Goal: Task Accomplishment & Management: Complete application form

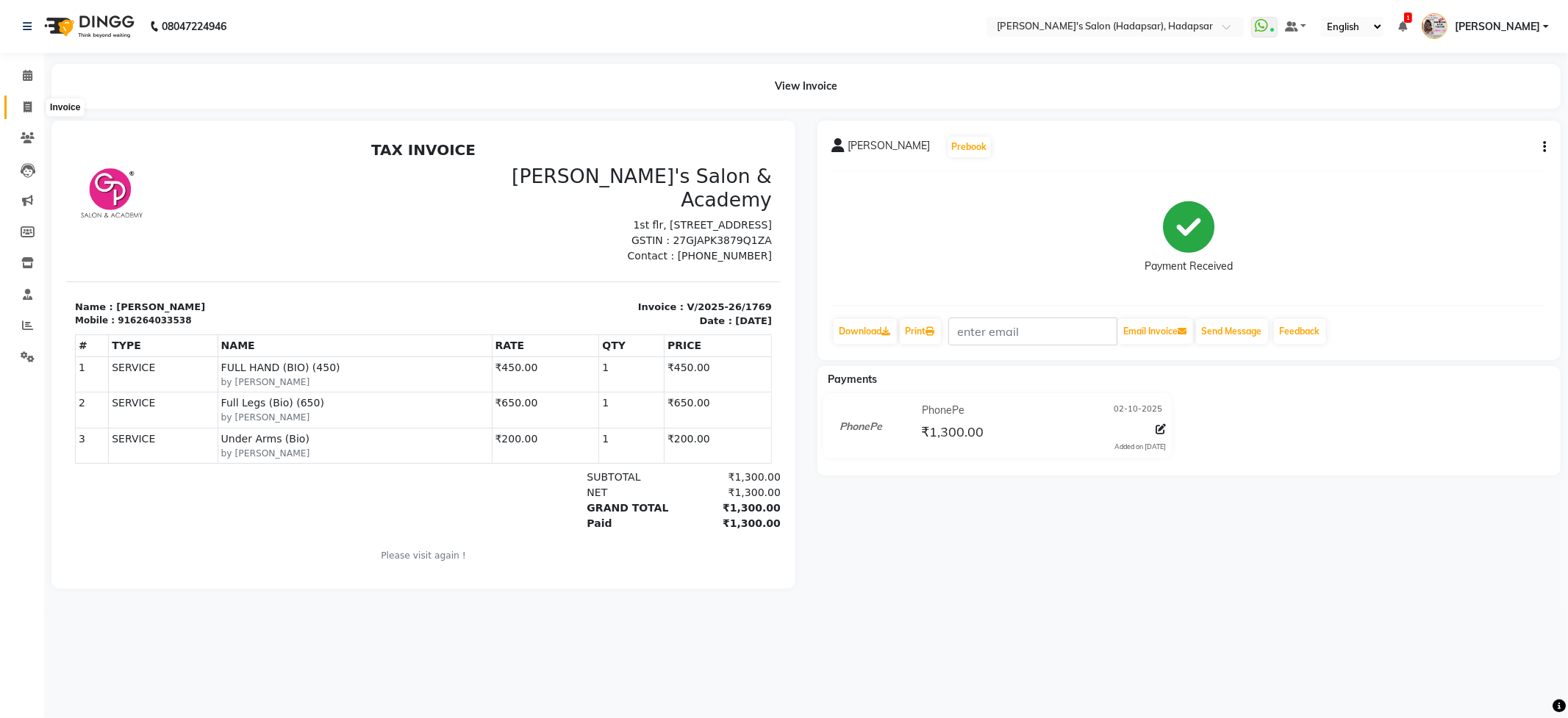
click at [20, 113] on span at bounding box center [28, 108] width 26 height 17
select select "108"
select select "service"
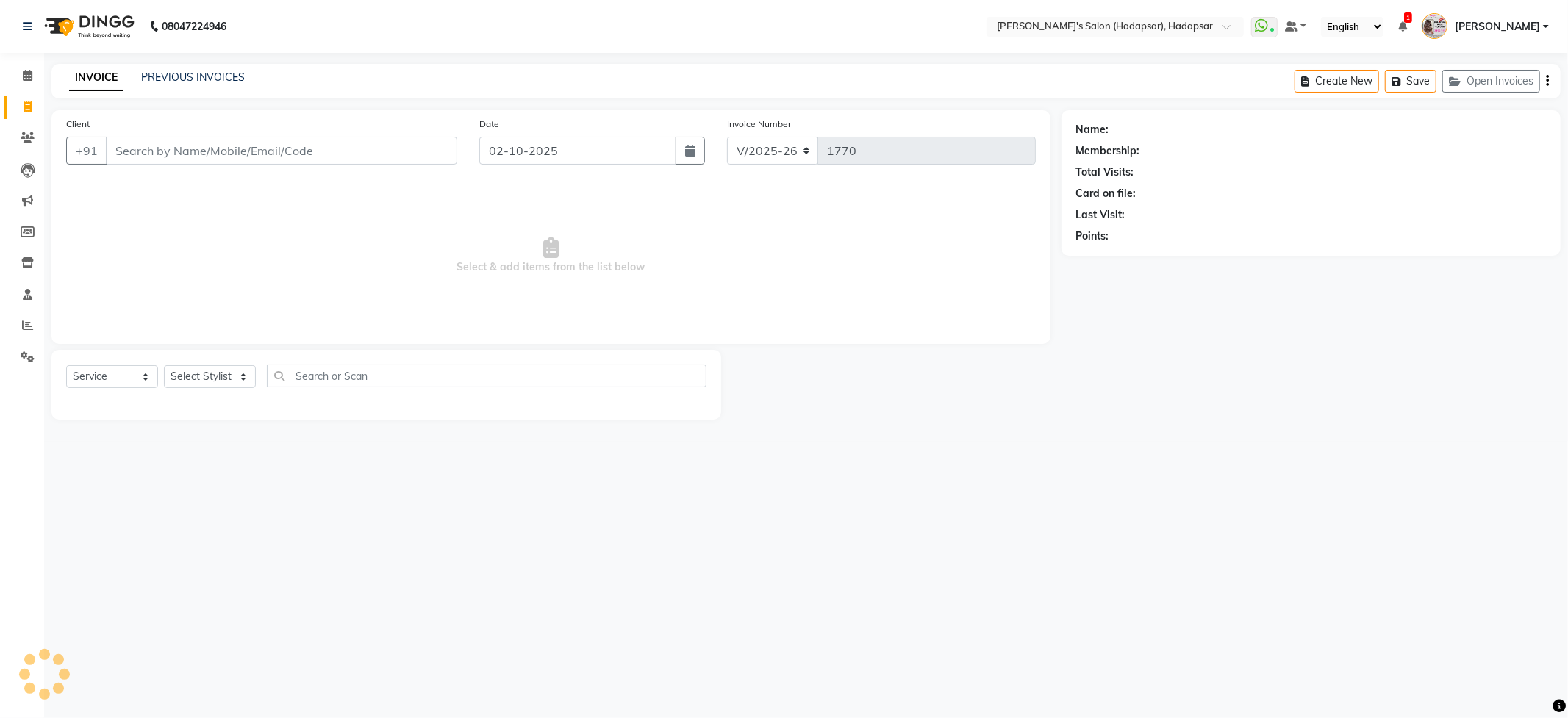
drag, startPoint x: 195, startPoint y: 361, endPoint x: 195, endPoint y: 375, distance: 14.0
click at [195, 361] on div "Select Service Product Membership Package Voucher Prepaid Gift Card Select Styl…" at bounding box center [386, 385] width 670 height 70
click at [209, 389] on div "Select Service Product Membership Package Voucher Prepaid Gift Card Select Styl…" at bounding box center [386, 382] width 640 height 35
click at [201, 374] on select "Select Stylist" at bounding box center [210, 376] width 92 height 23
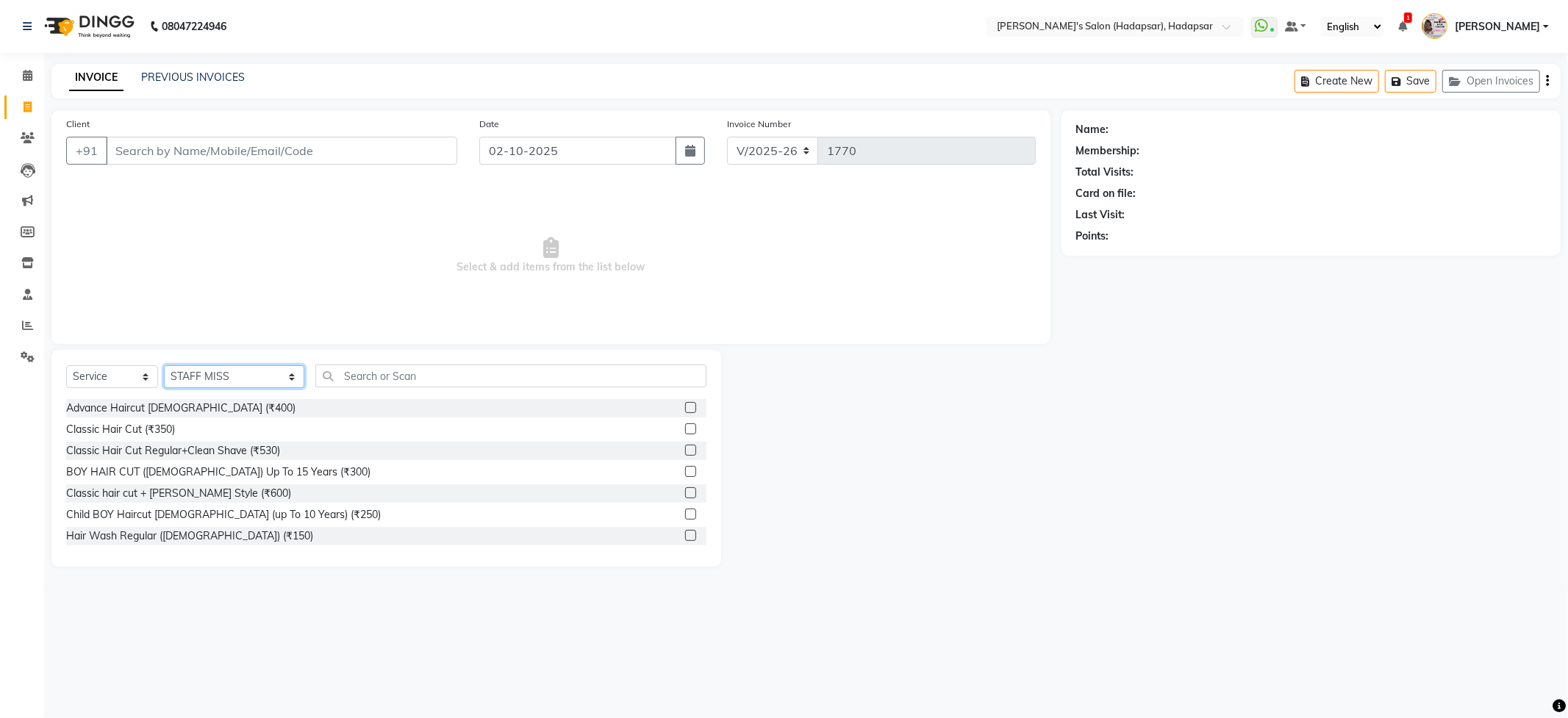
click at [200, 366] on select "Select Stylist ABHI [PERSON_NAME] [PERSON_NAME] MANAGER [PERSON_NAME] PRIYA [PE…" at bounding box center [234, 376] width 141 height 23
click at [200, 369] on select "Select Stylist ABHI [PERSON_NAME] [PERSON_NAME] MANAGER [PERSON_NAME] PRIYA [PE…" at bounding box center [234, 376] width 141 height 23
select select "41753"
click at [164, 365] on select "Select Stylist ABHI [PERSON_NAME] [PERSON_NAME] MANAGER [PERSON_NAME] PRIYA [PE…" at bounding box center [234, 376] width 141 height 23
click at [326, 376] on input "text" at bounding box center [510, 376] width 391 height 23
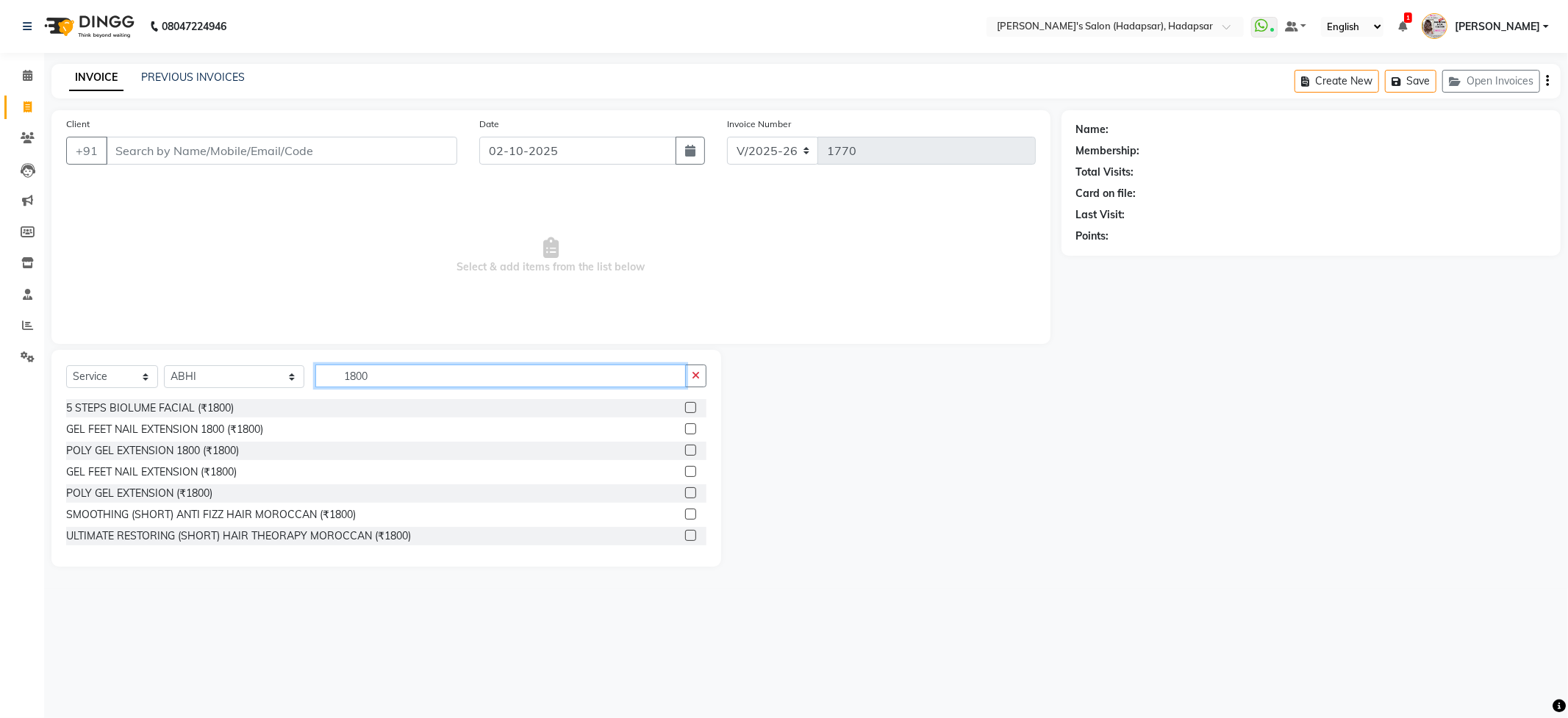
click at [373, 376] on input "1800" at bounding box center [500, 376] width 370 height 23
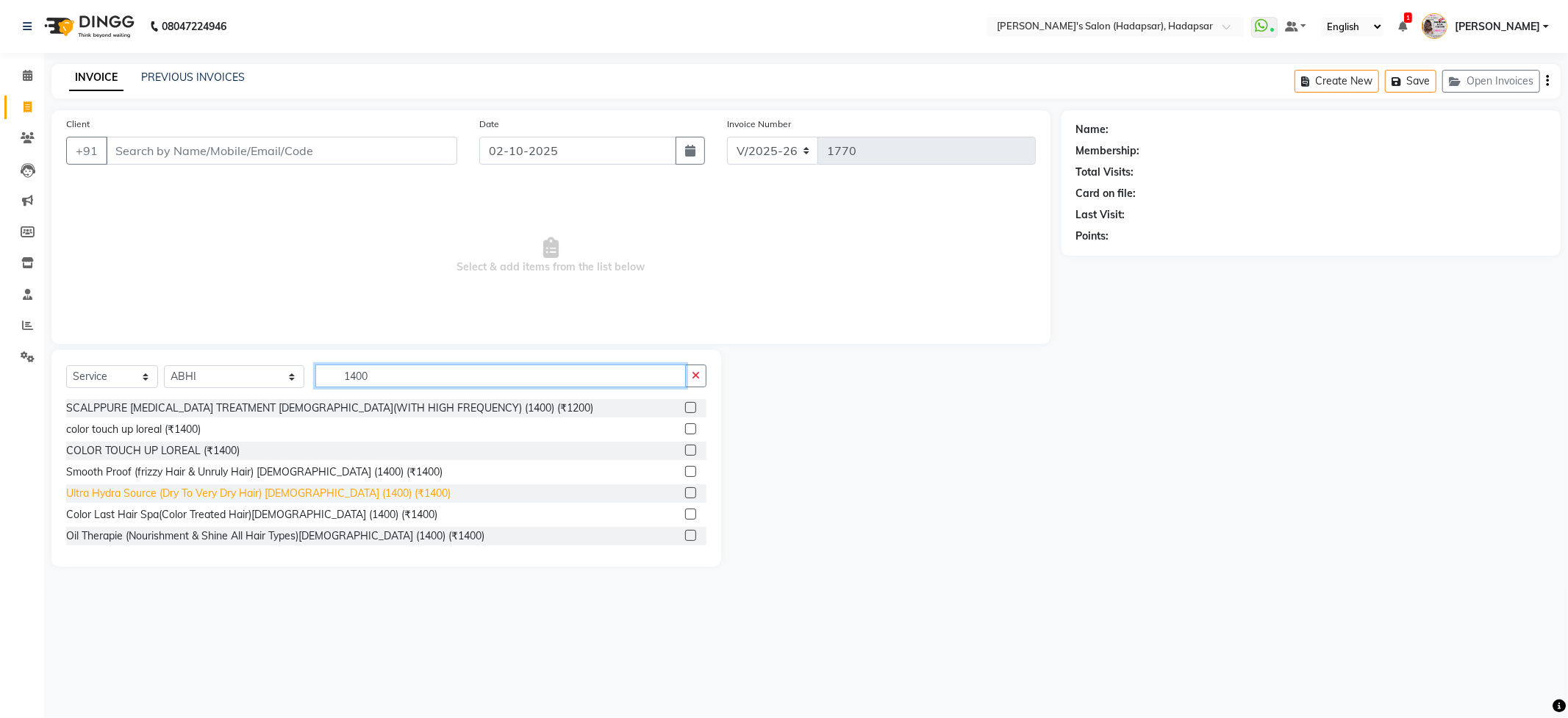
type input "1400"
click at [298, 495] on div "Ultra Hydra Source (Dry To Very Dry Hair) [DEMOGRAPHIC_DATA] (1400) (₹1400)" at bounding box center [258, 493] width 384 height 16
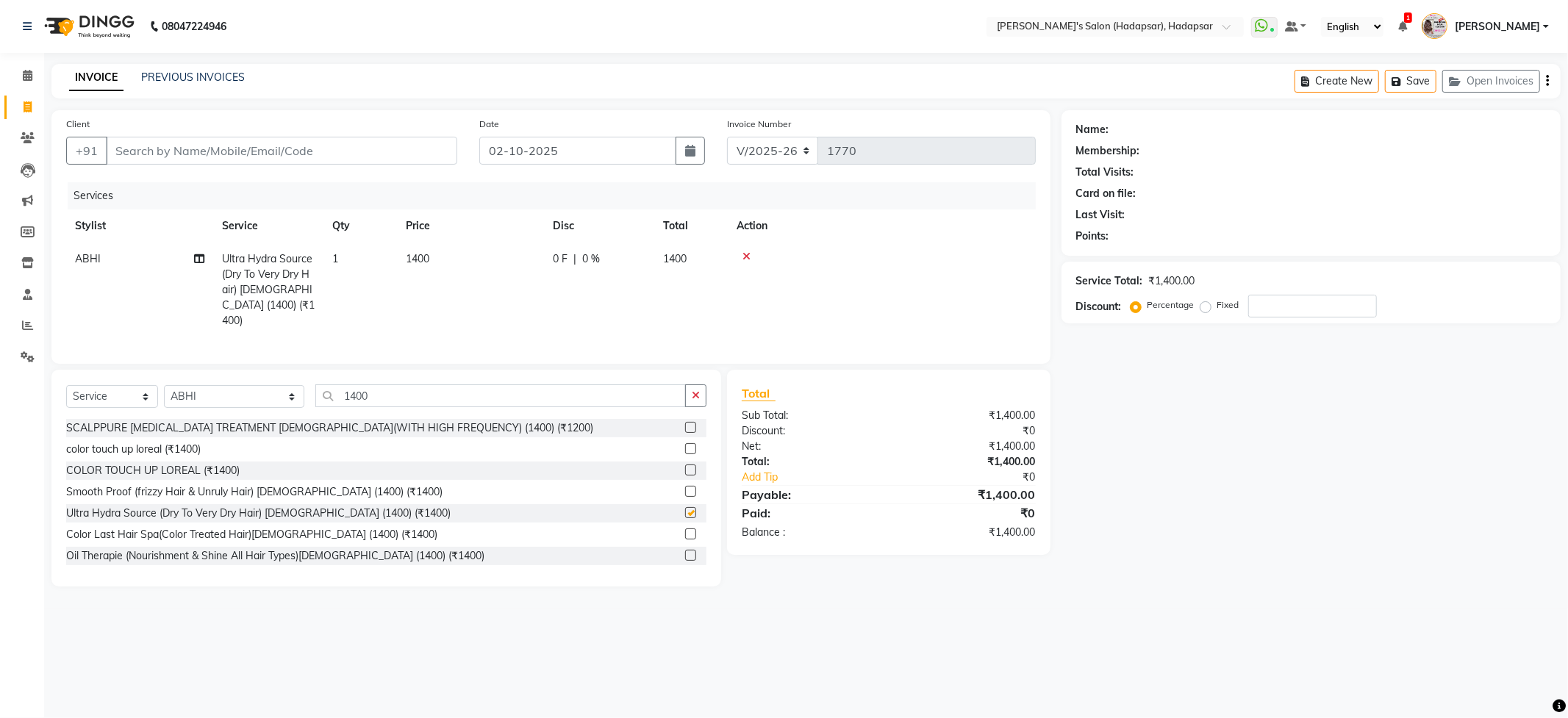
checkbox input "false"
click at [747, 257] on icon at bounding box center [746, 256] width 8 height 10
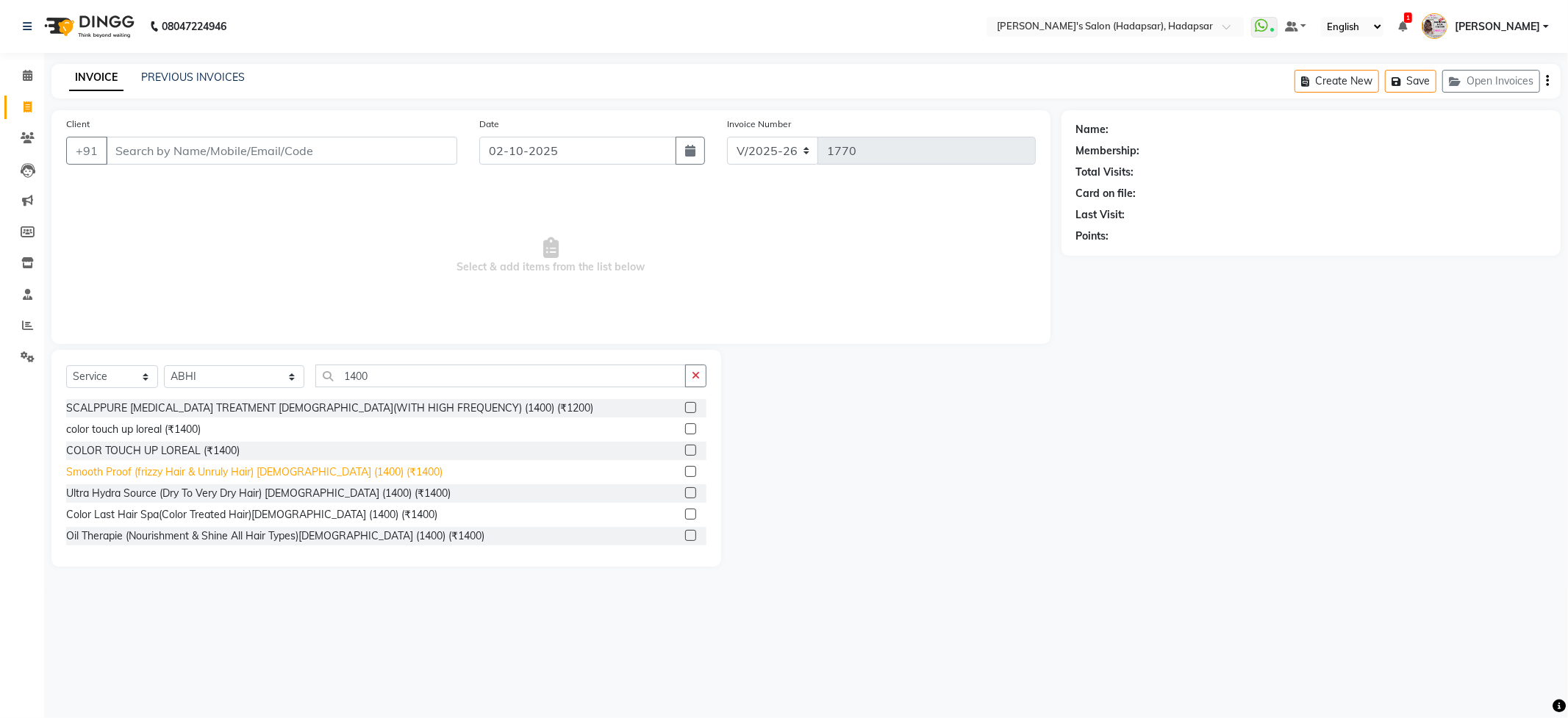
click at [225, 467] on div "Smooth Proof (frizzy Hair & Unruly Hair) [DEMOGRAPHIC_DATA] (1400) (₹1400)" at bounding box center [254, 472] width 376 height 16
checkbox input "false"
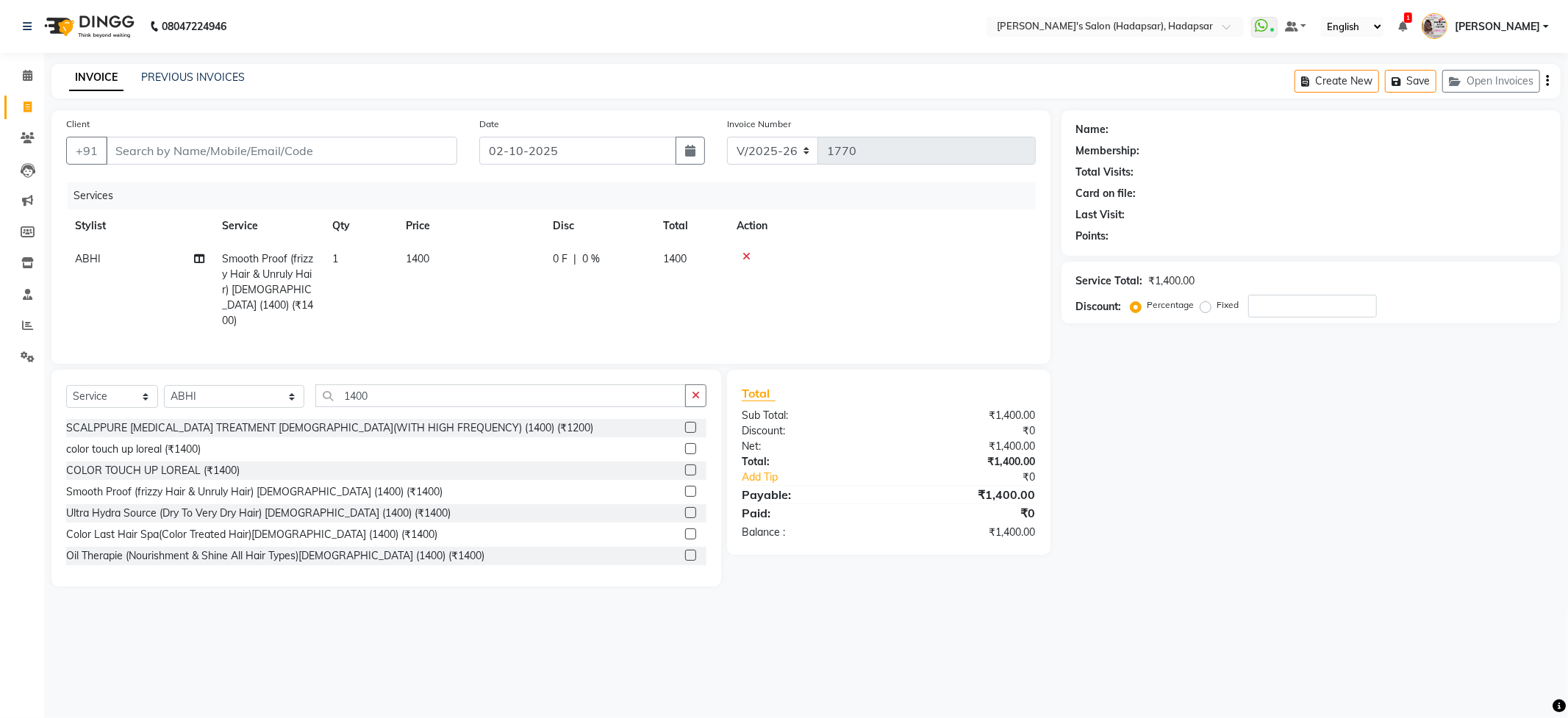
click at [464, 240] on th "Price" at bounding box center [471, 226] width 147 height 33
click at [484, 253] on td "1400" at bounding box center [471, 290] width 147 height 95
click at [500, 259] on input "1400" at bounding box center [539, 262] width 130 height 23
type input "1800"
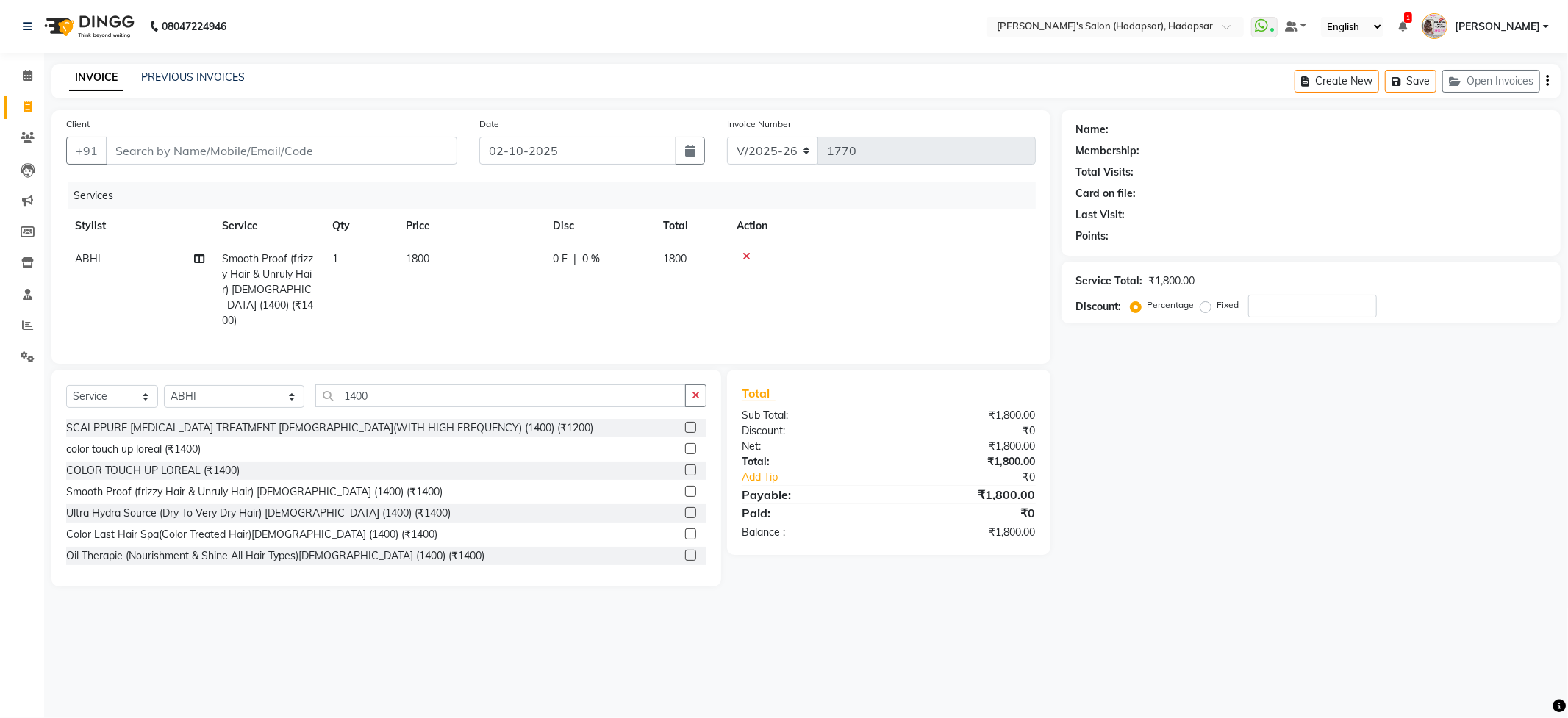
drag, startPoint x: 1189, startPoint y: 383, endPoint x: 452, endPoint y: 159, distance: 770.3
click at [1189, 383] on div "Name: Membership: Total Visits: Card on file: Last Visit: Points: Service Total…" at bounding box center [1316, 348] width 510 height 476
click at [183, 141] on input "Client" at bounding box center [281, 151] width 351 height 28
type input "8"
type input "0"
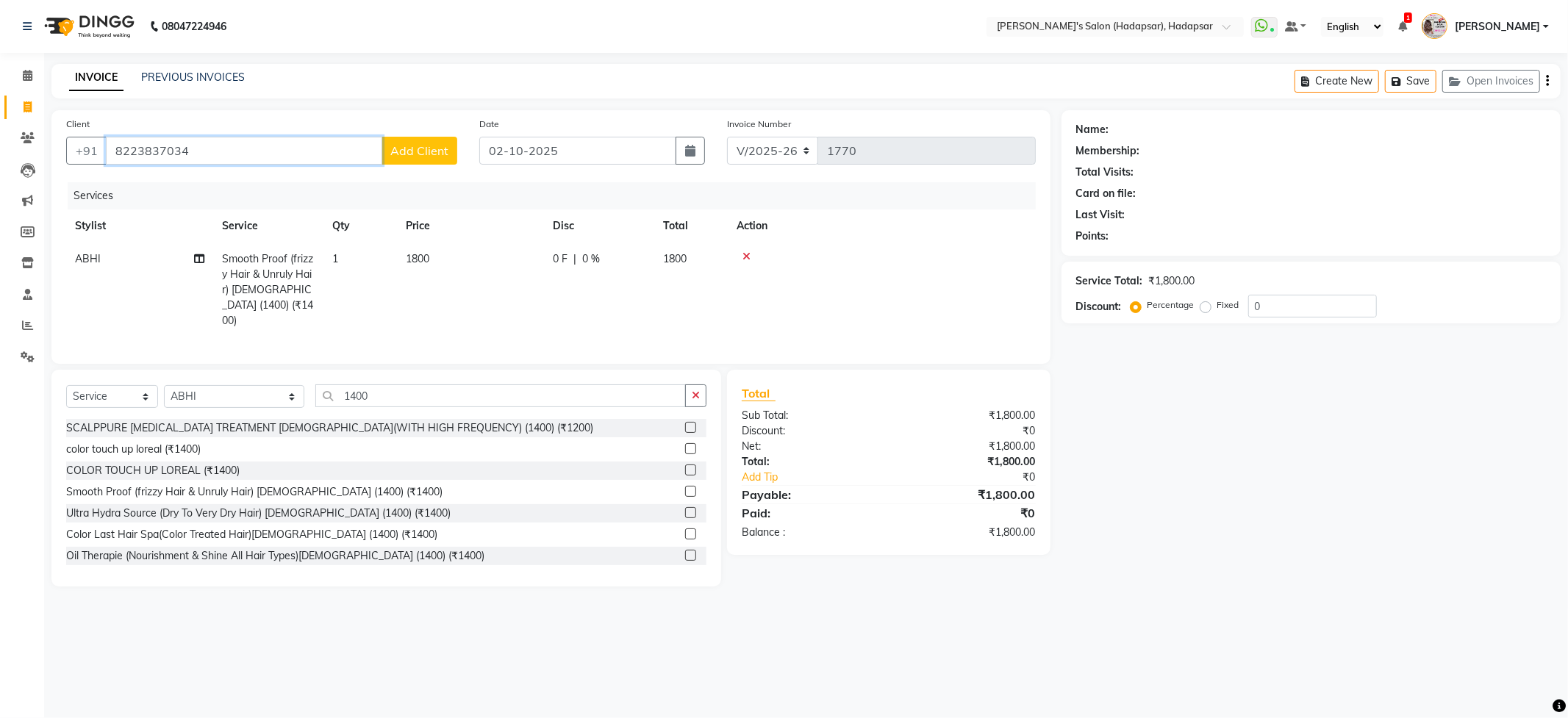
type input "8223837034"
click at [390, 141] on button "Add Client" at bounding box center [419, 151] width 75 height 28
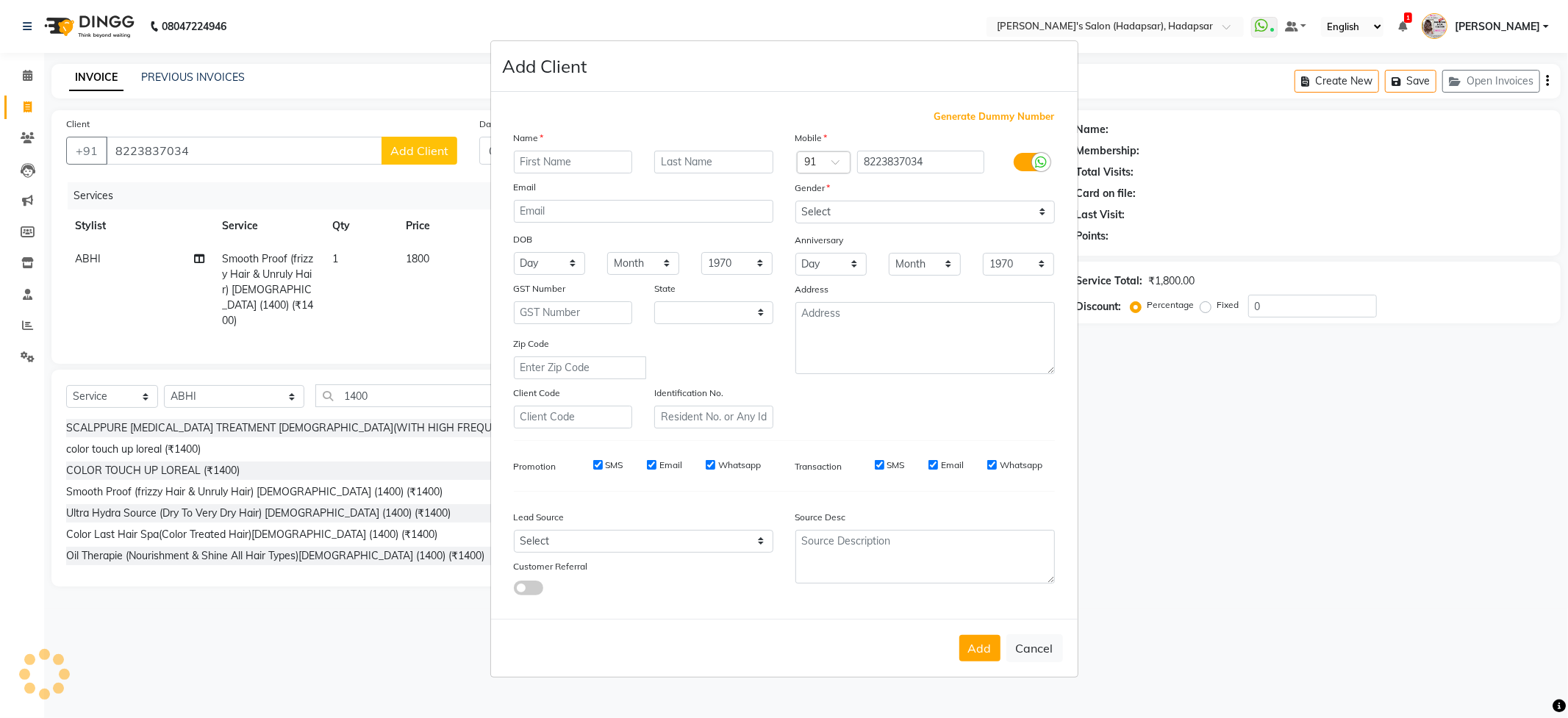
select select "22"
type input "[MEDICAL_DATA][PERSON_NAME]"
click at [807, 206] on select "Select [DEMOGRAPHIC_DATA] [DEMOGRAPHIC_DATA] Other Prefer Not To Say" at bounding box center [925, 211] width 259 height 23
select select "[DEMOGRAPHIC_DATA]"
click at [795, 201] on select "Select [DEMOGRAPHIC_DATA] [DEMOGRAPHIC_DATA] Other Prefer Not To Say" at bounding box center [925, 211] width 259 height 23
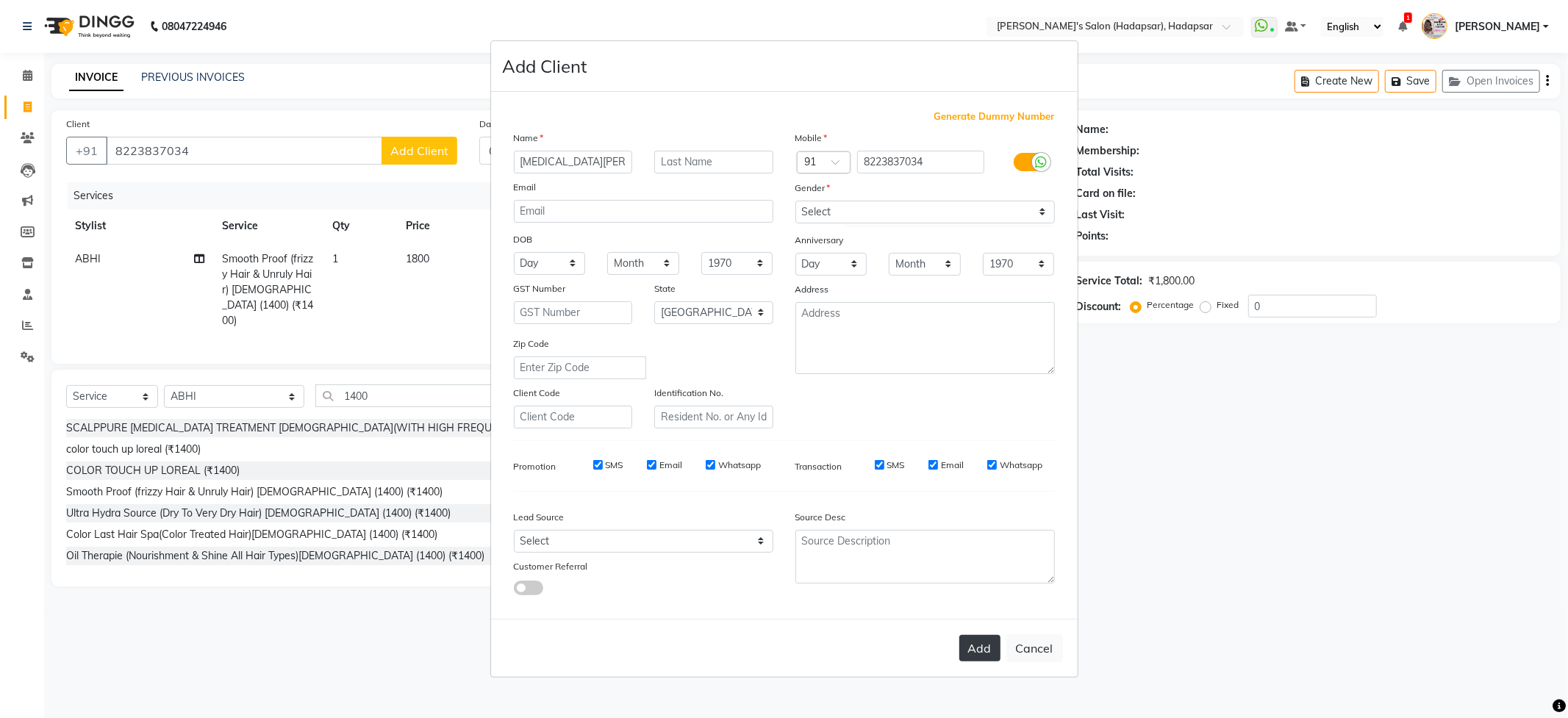
click at [985, 647] on button "Add" at bounding box center [979, 648] width 41 height 27
select select
select select "null"
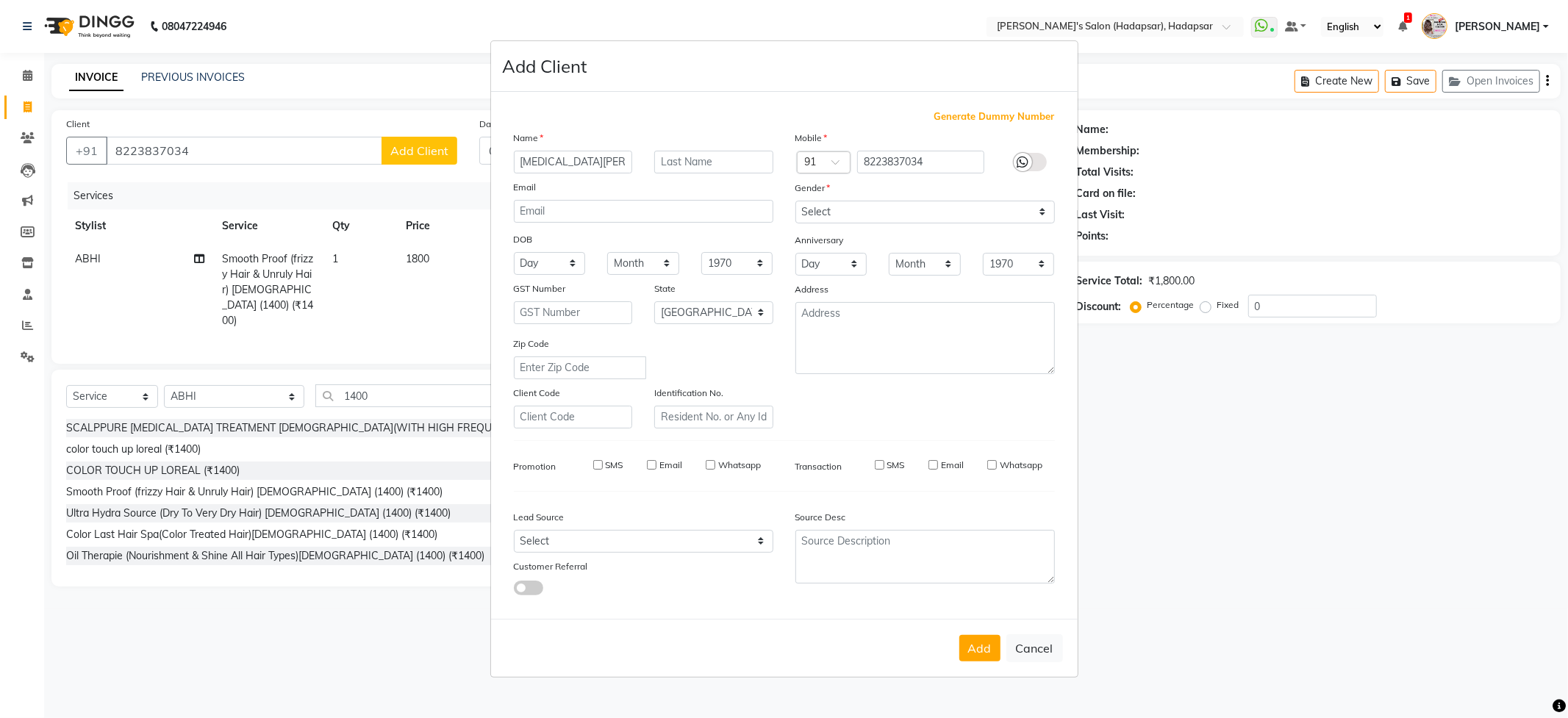
select select
checkbox input "false"
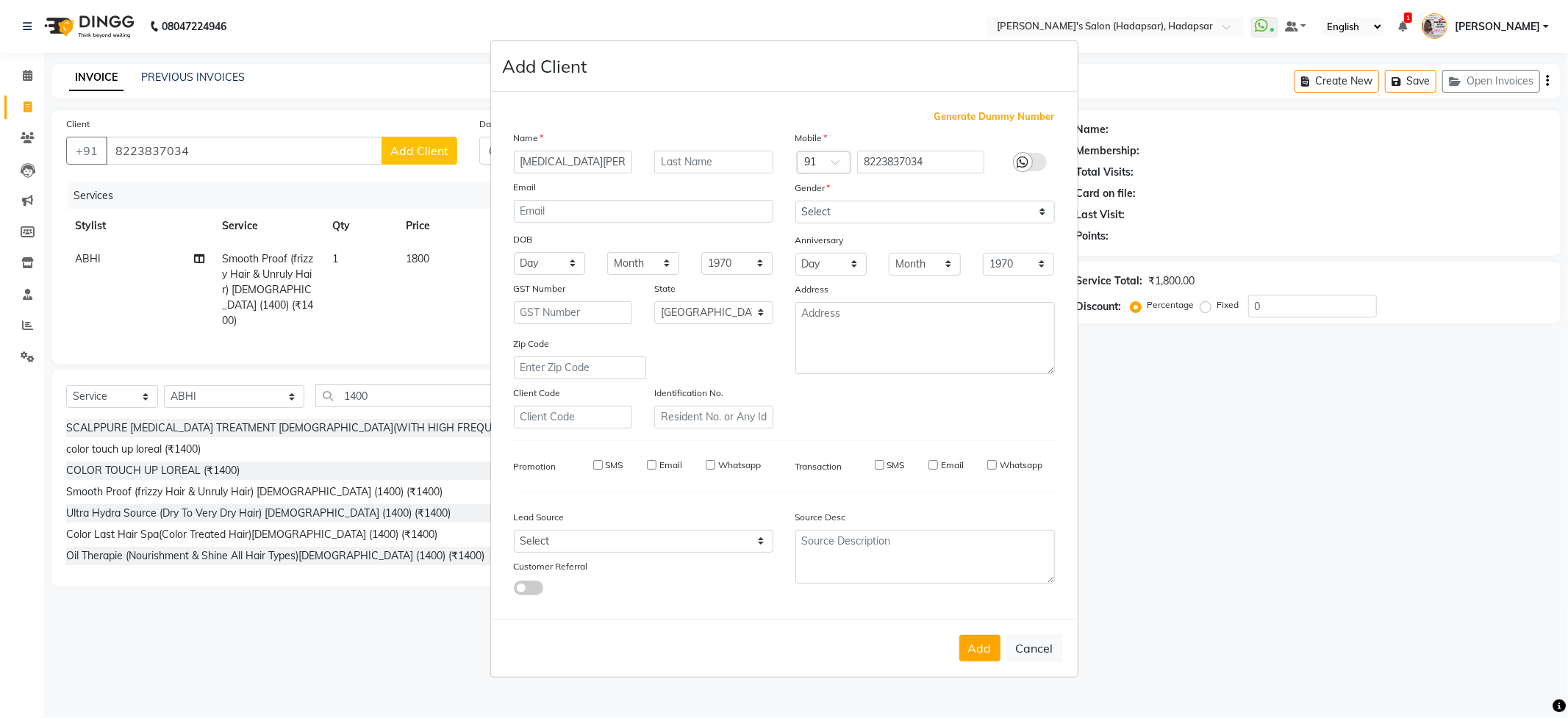
checkbox input "false"
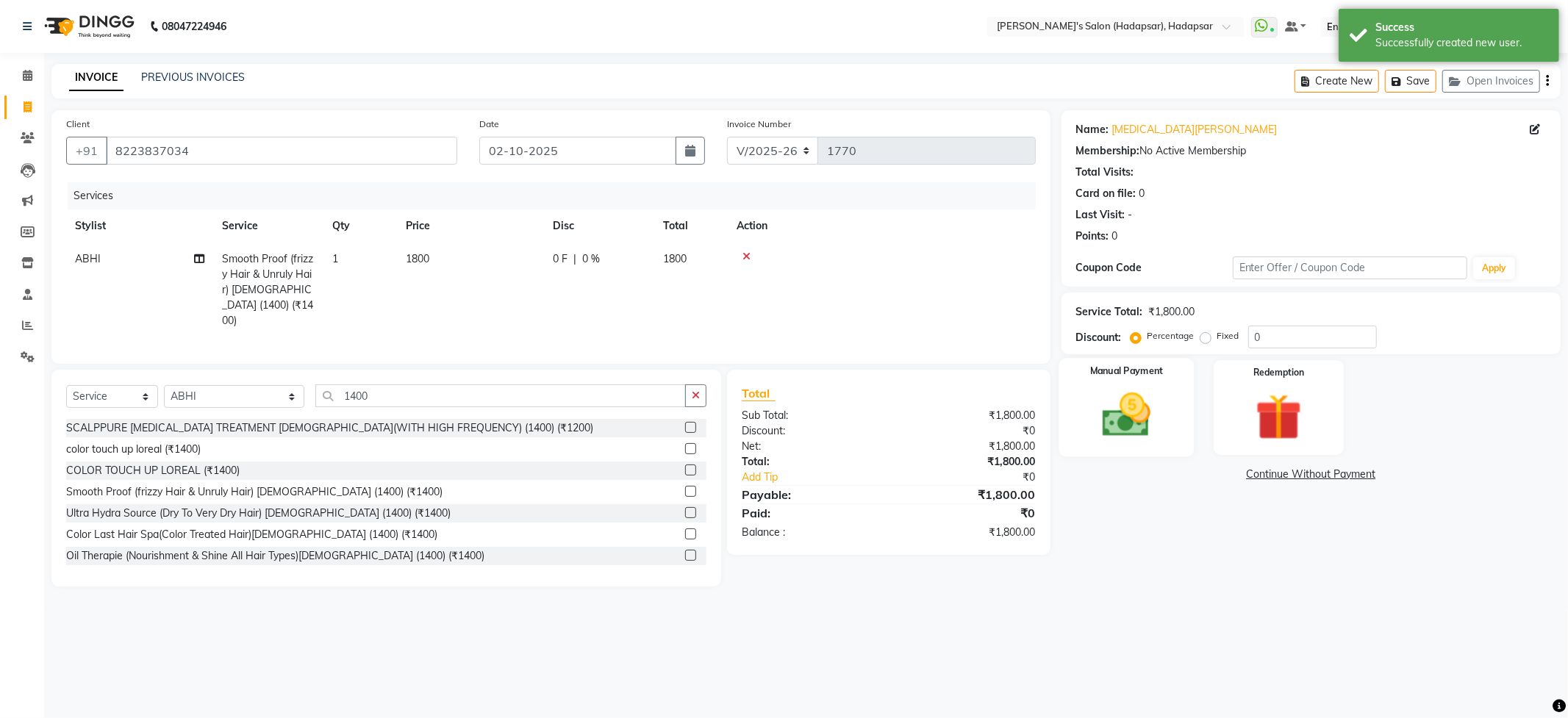
click at [1144, 412] on img at bounding box center [1127, 415] width 79 height 56
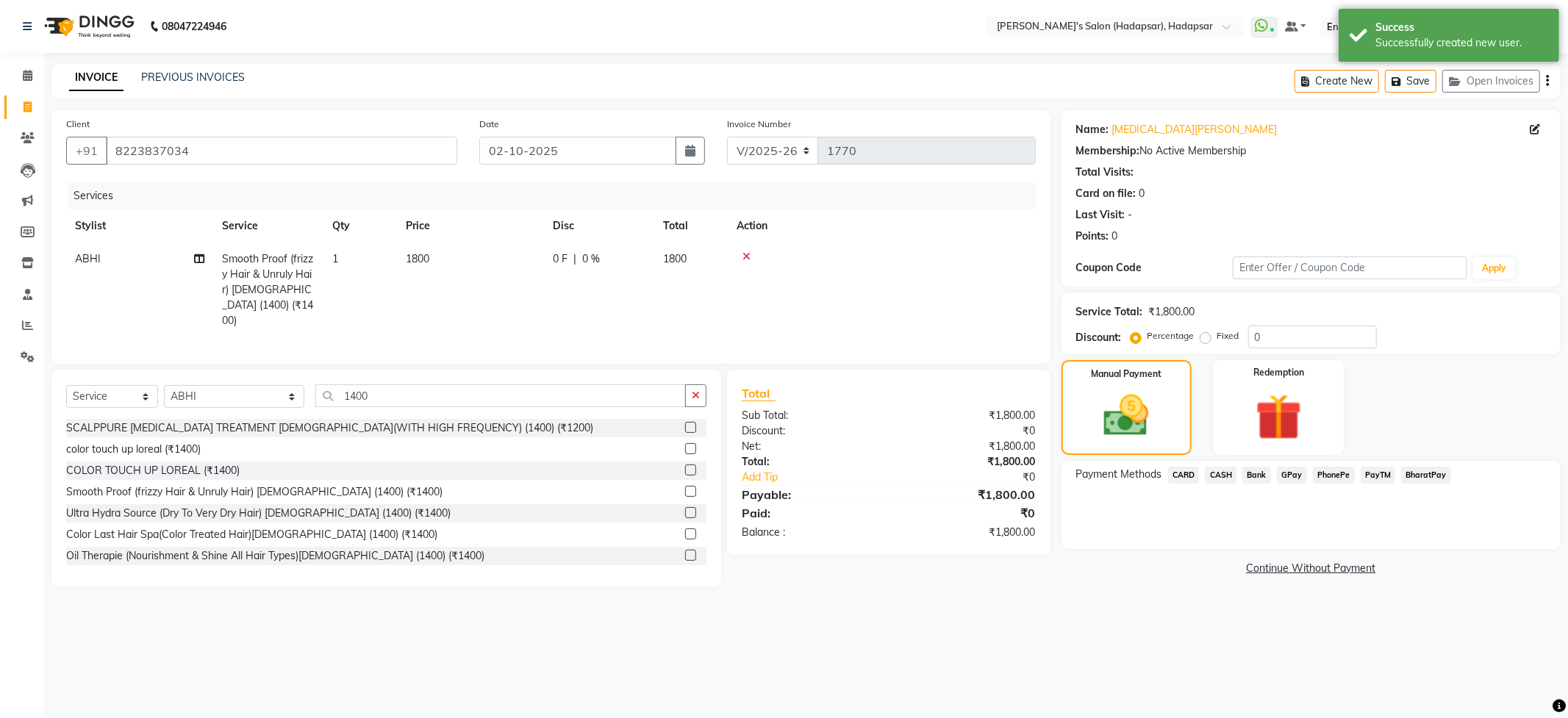
click at [1329, 478] on span "PhonePe" at bounding box center [1334, 475] width 42 height 17
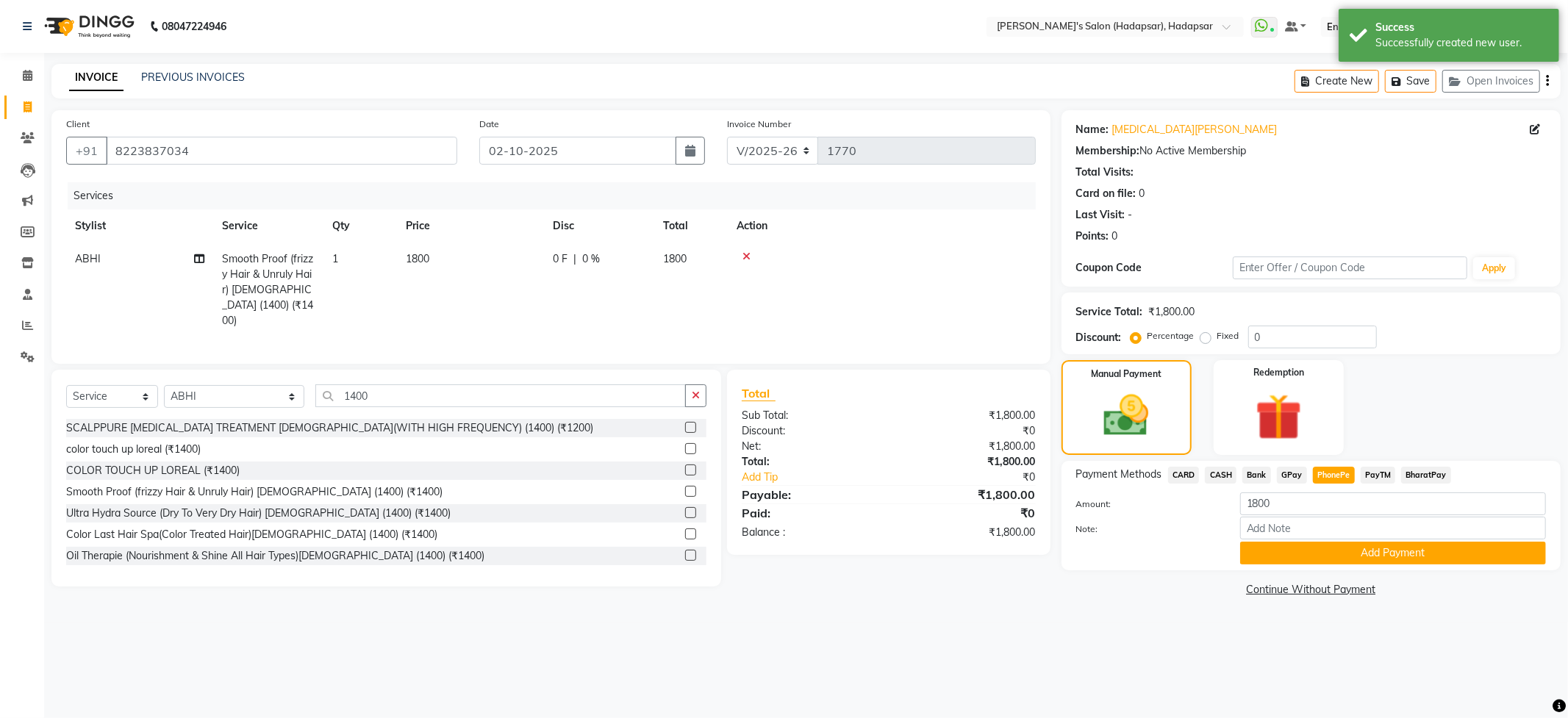
drag, startPoint x: 1345, startPoint y: 541, endPoint x: 1348, endPoint y: 550, distance: 9.5
click at [1345, 541] on div "Note:" at bounding box center [1310, 529] width 492 height 25
click at [1348, 550] on button "Add Payment" at bounding box center [1393, 553] width 306 height 23
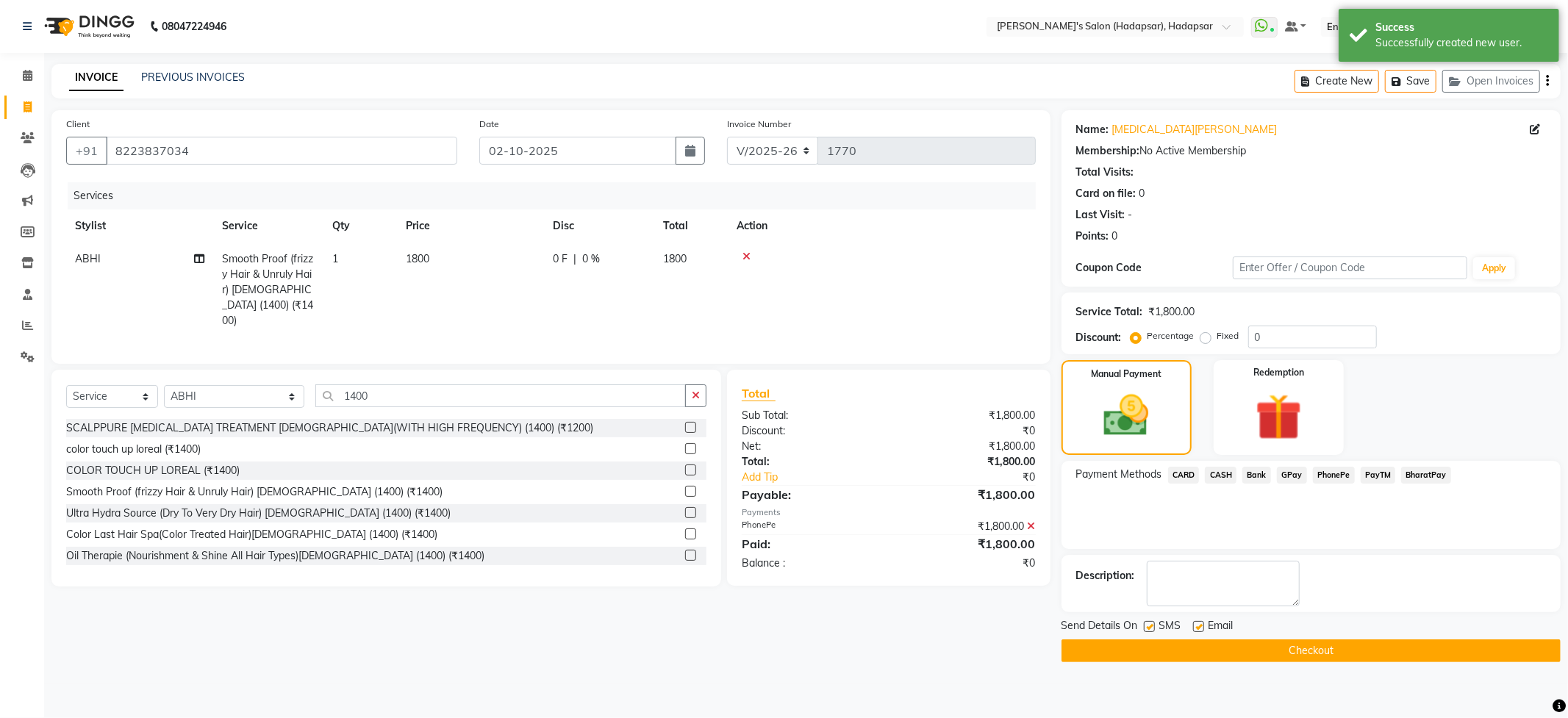
click at [1333, 650] on button "Checkout" at bounding box center [1310, 651] width 499 height 23
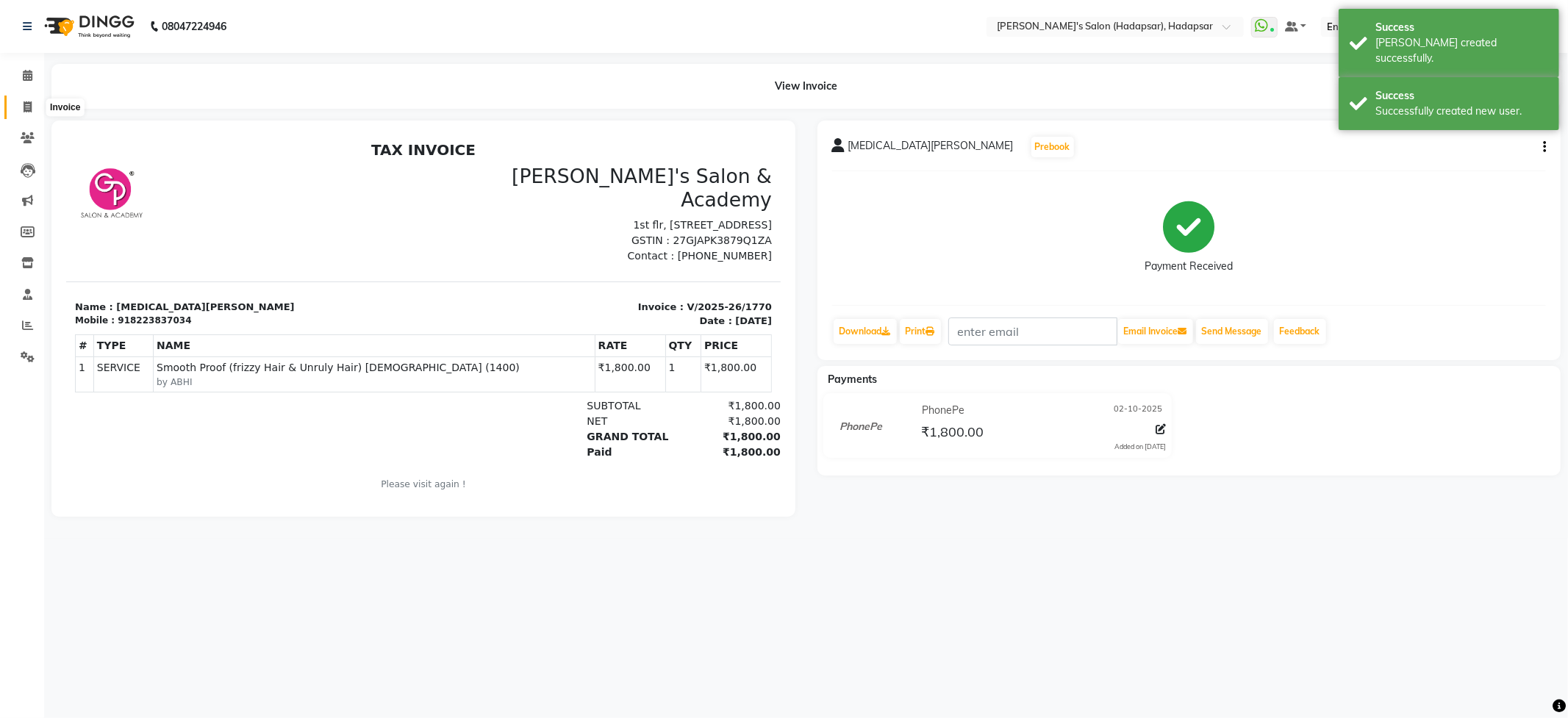
click at [17, 104] on span at bounding box center [28, 108] width 26 height 17
select select "108"
select select "service"
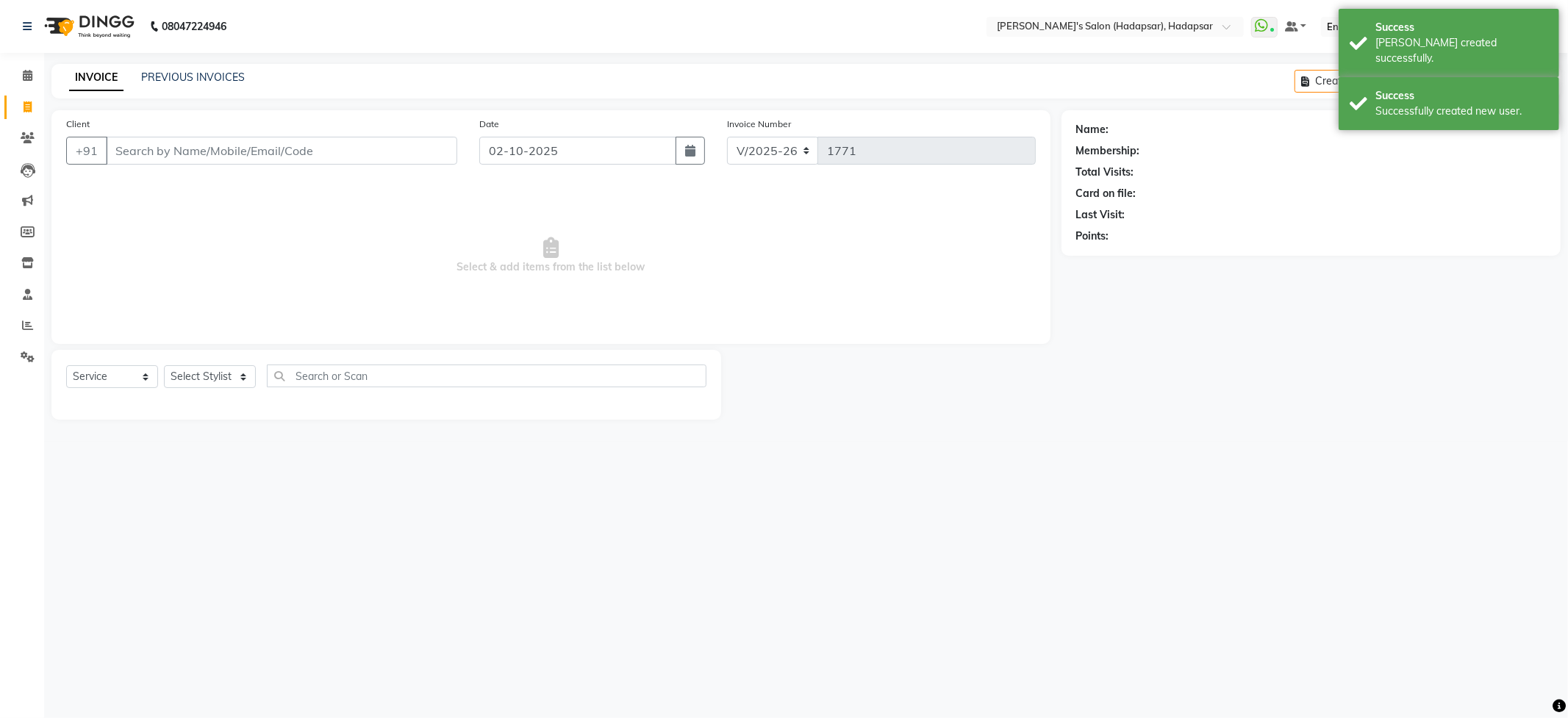
select select "9451"
